Goal: Task Accomplishment & Management: Manage account settings

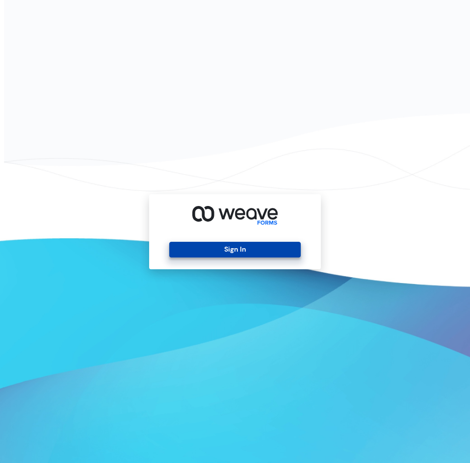
click at [254, 247] on button "Sign In" at bounding box center [234, 250] width 131 height 16
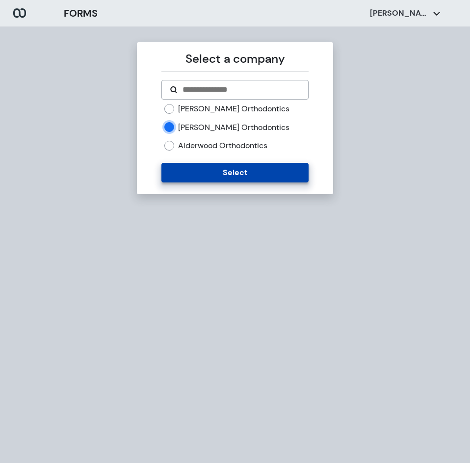
click at [200, 175] on button "Select" at bounding box center [234, 173] width 147 height 20
